Goal: Find specific page/section

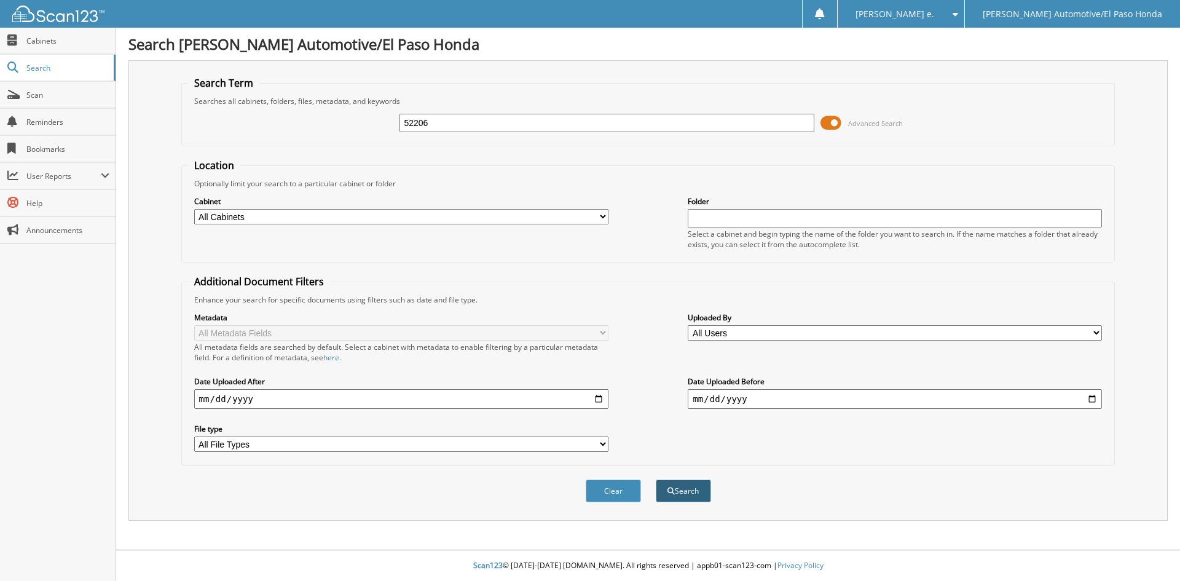
type input "52206"
click at [694, 495] on button "Search" at bounding box center [683, 490] width 55 height 23
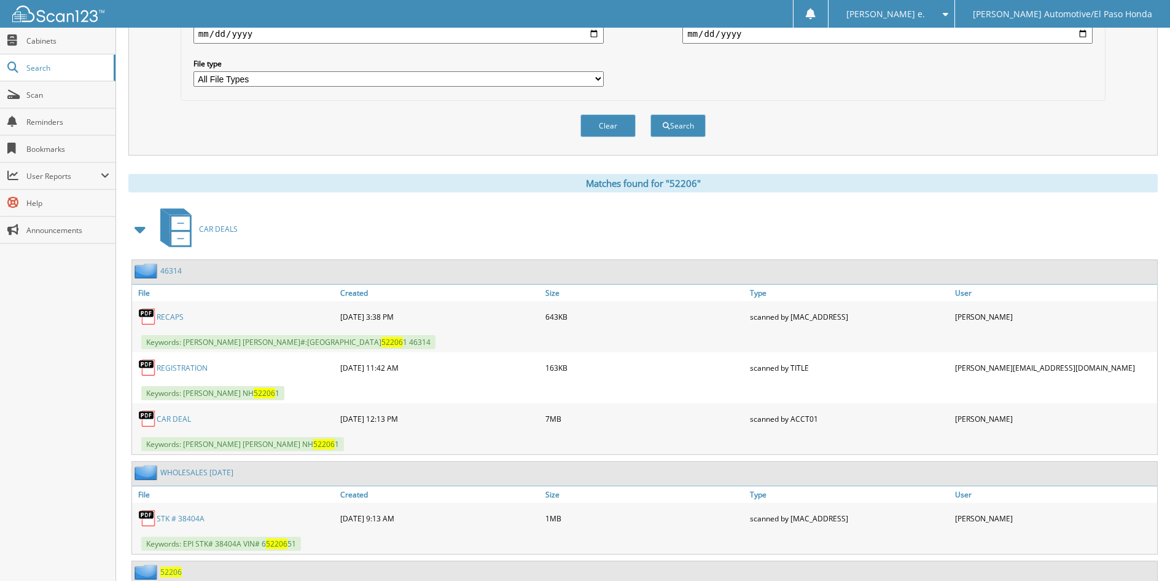
scroll to position [491, 0]
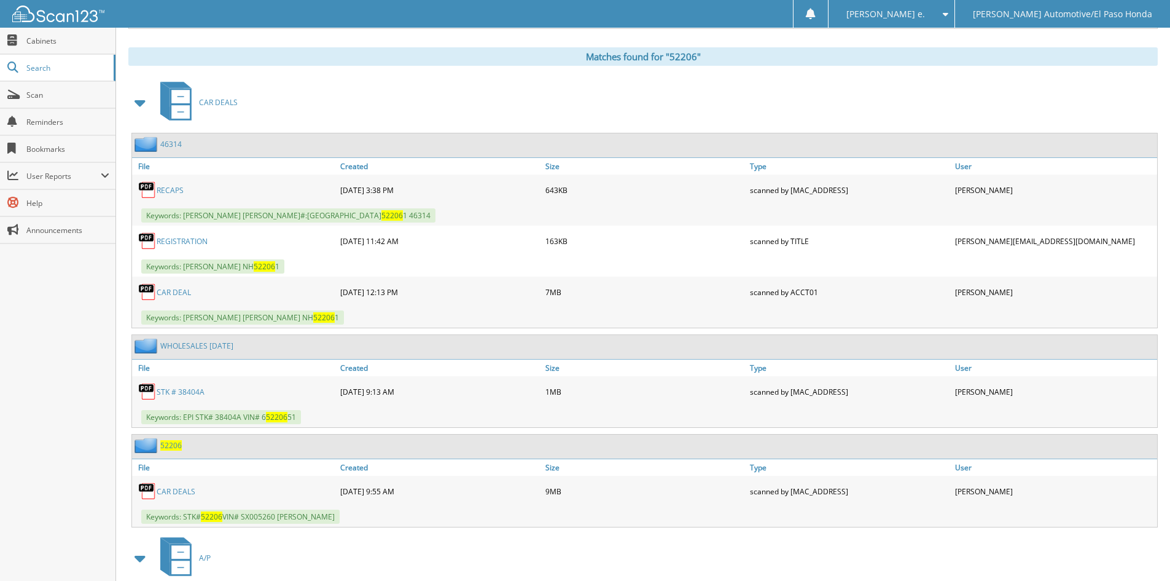
click at [168, 444] on span "52206" at bounding box center [171, 445] width 22 height 10
